Goal: Navigation & Orientation: Find specific page/section

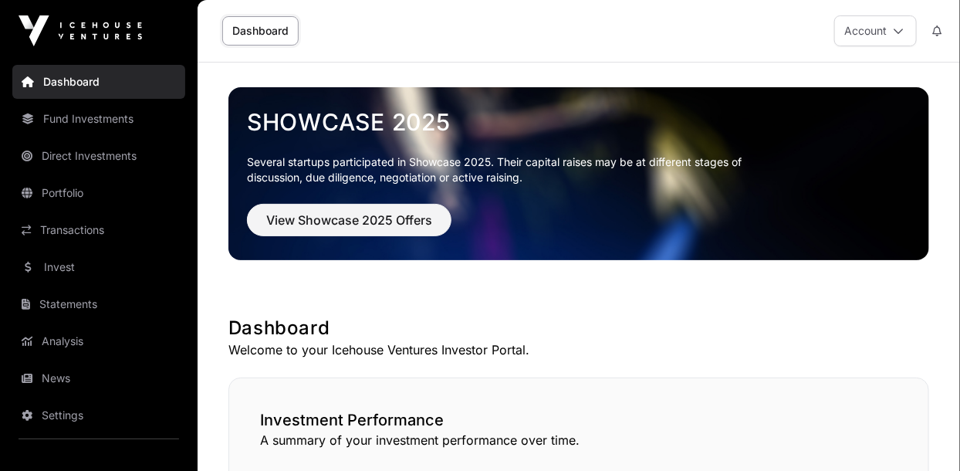
click at [52, 269] on link "Invest" at bounding box center [98, 267] width 173 height 34
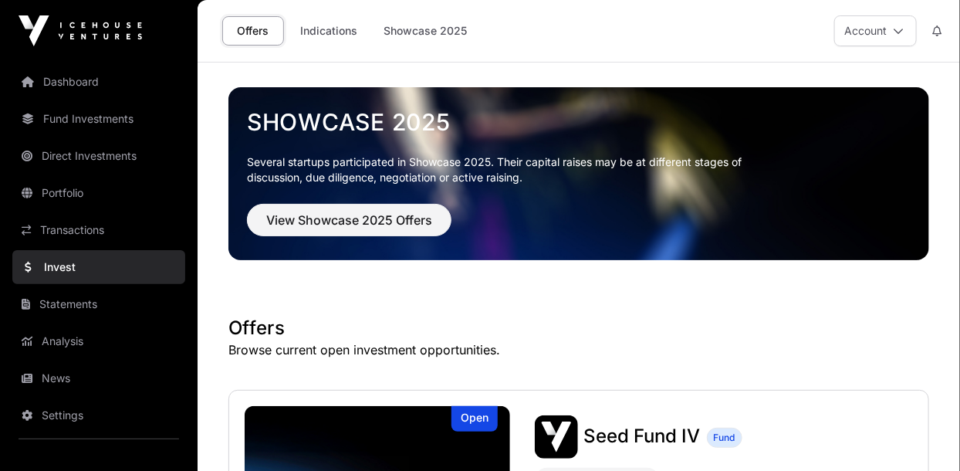
click at [329, 38] on link "Indications" at bounding box center [328, 30] width 77 height 29
click at [330, 38] on link "Indications" at bounding box center [328, 30] width 77 height 29
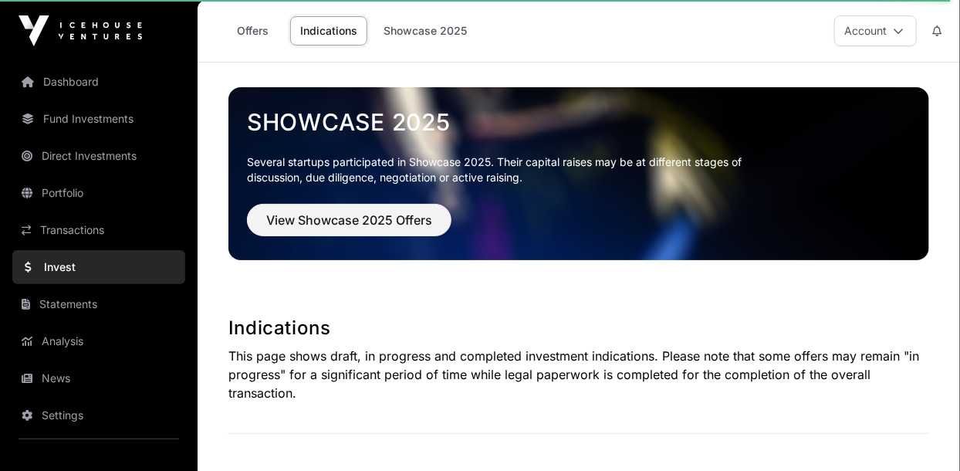
click at [418, 30] on link "Showcase 2025" at bounding box center [424, 30] width 103 height 29
